Goal: Find specific page/section: Find specific page/section

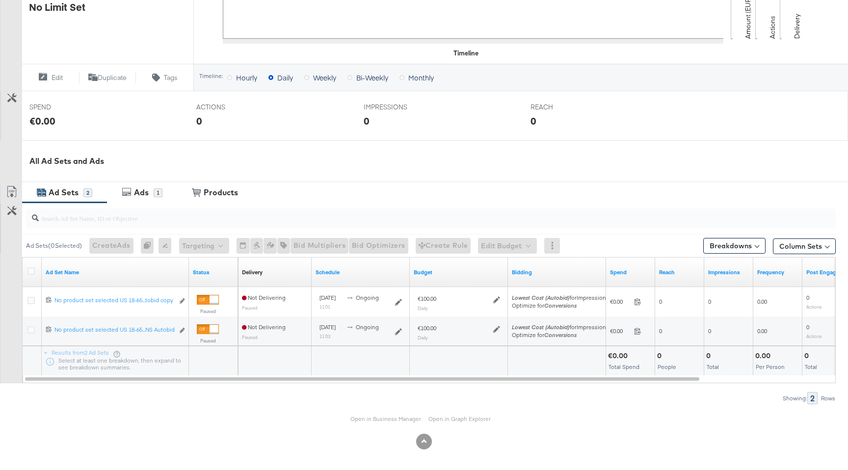
scroll to position [309, 0]
click at [148, 194] on div "Ads" at bounding box center [141, 190] width 15 height 11
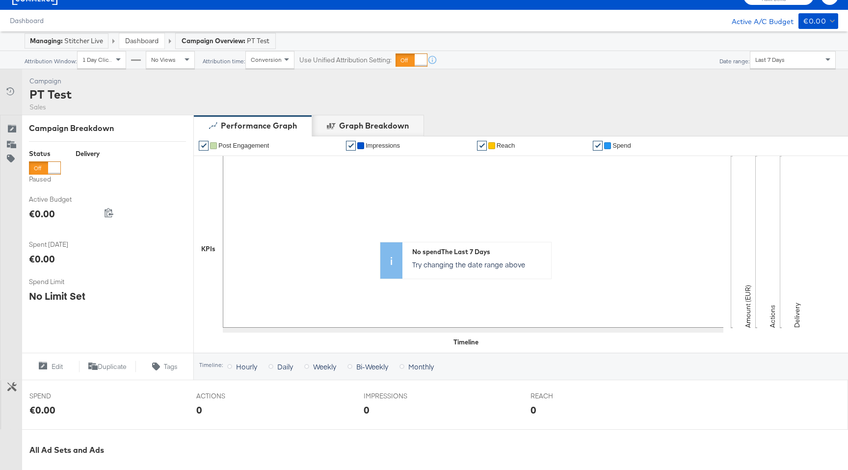
scroll to position [0, 0]
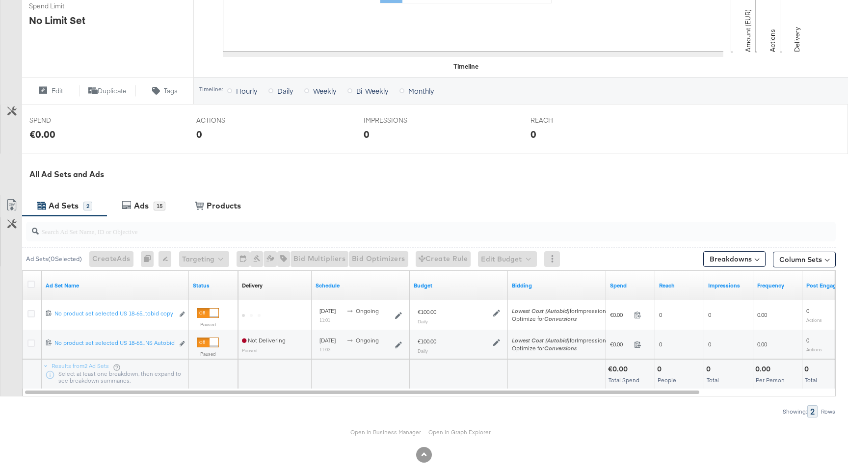
scroll to position [309, 0]
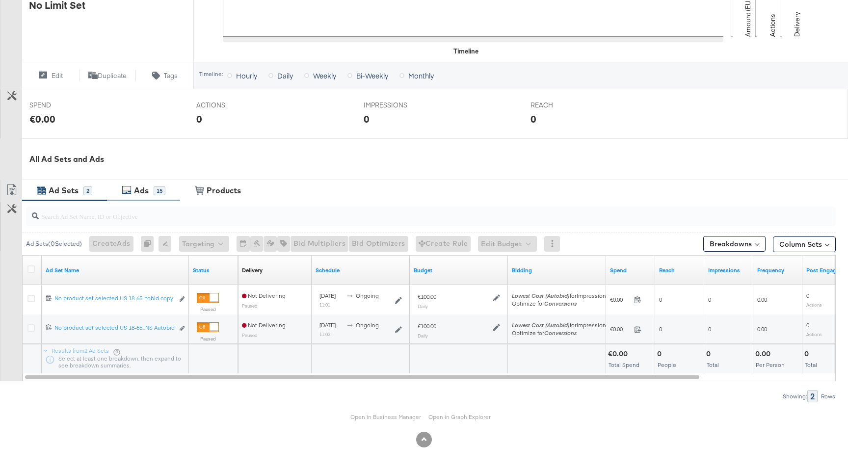
click at [152, 195] on div "Ads" at bounding box center [142, 190] width 22 height 11
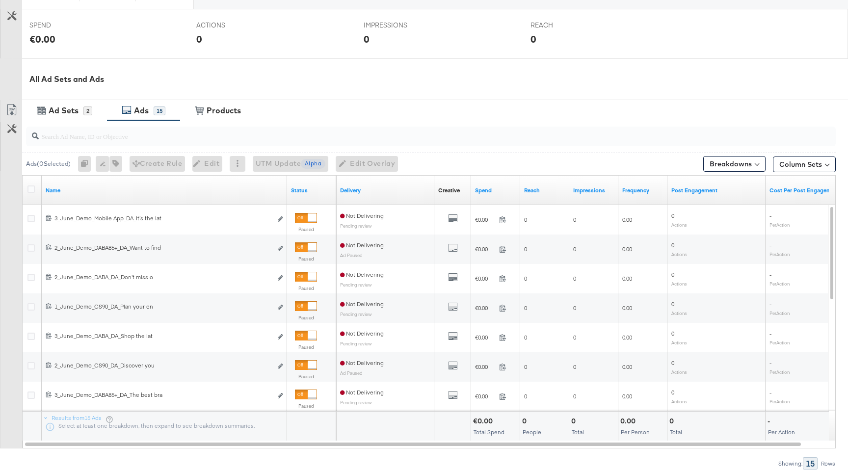
scroll to position [389, 0]
click at [103, 136] on input "search" at bounding box center [400, 131] width 723 height 19
paste input "6852872260165"
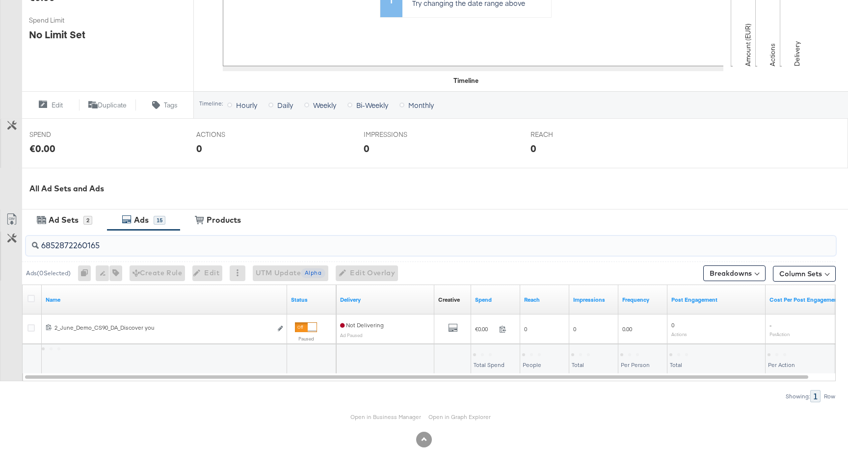
scroll to position [279, 0]
type input "6852872260165"
